Goal: Task Accomplishment & Management: Use online tool/utility

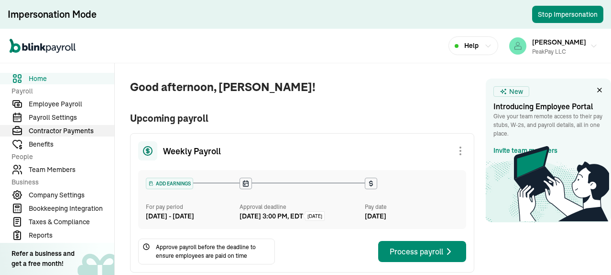
click at [58, 131] on span "Contractor Payments" at bounding box center [72, 131] width 86 height 10
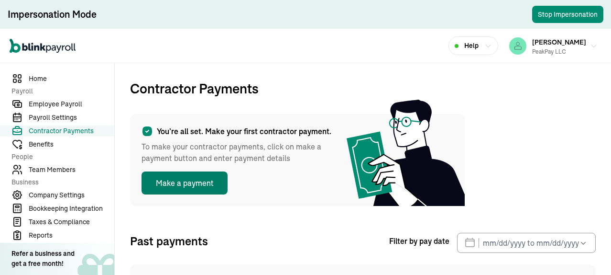
click at [207, 182] on button "Make a payment" at bounding box center [185, 182] width 86 height 23
select select "direct_deposit"
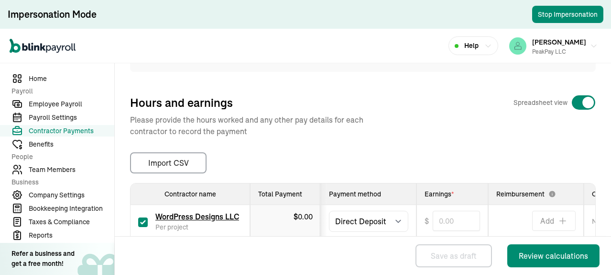
scroll to position [249, 0]
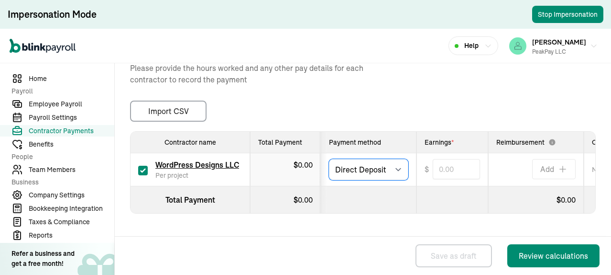
click at [399, 162] on select "Select method Direct Deposit Cash/Check" at bounding box center [368, 169] width 79 height 21
click at [396, 161] on select "Select method Direct Deposit Cash/Check" at bounding box center [368, 169] width 79 height 21
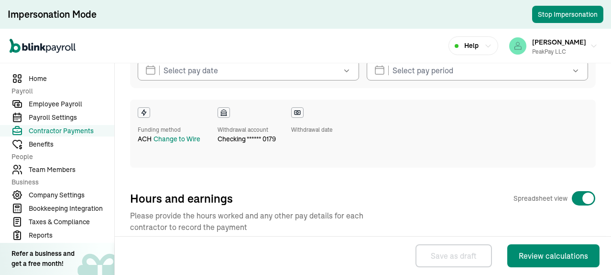
scroll to position [239, 0]
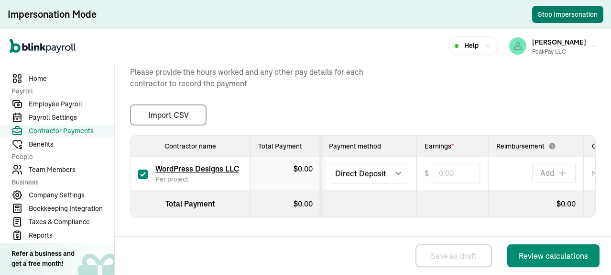
click at [569, 17] on button "Stop Impersonation" at bounding box center [567, 14] width 71 height 17
